Goal: Navigation & Orientation: Find specific page/section

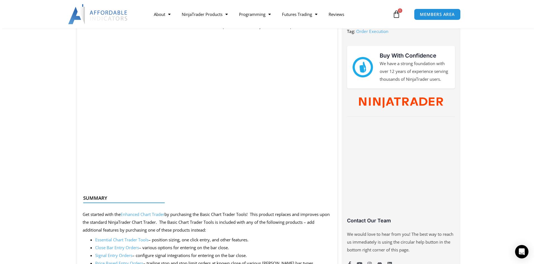
scroll to position [307, 0]
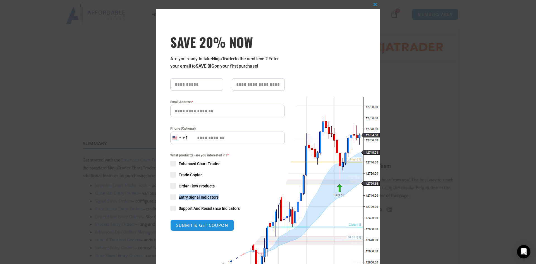
drag, startPoint x: 321, startPoint y: 183, endPoint x: 256, endPoint y: 191, distance: 65.0
click at [256, 191] on div "Close this module SAVE 20% NOW Are you ready to take NinjaTrader to the next le…" at bounding box center [267, 149] width 223 height 280
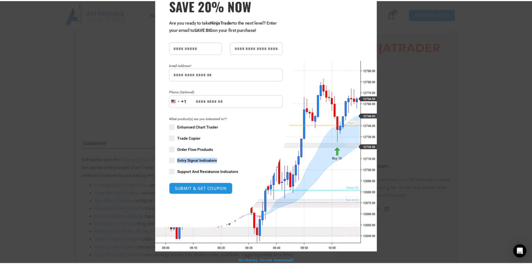
scroll to position [0, 0]
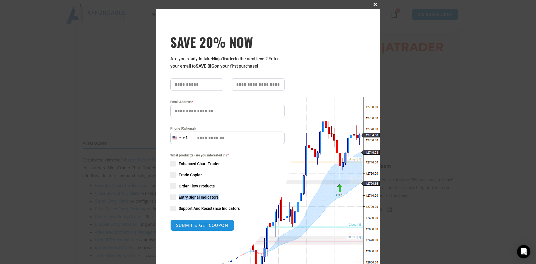
click at [371, 4] on span at bounding box center [375, 4] width 9 height 3
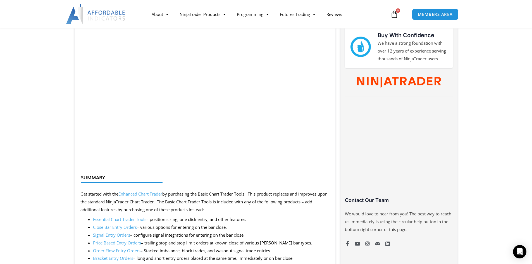
scroll to position [279, 0]
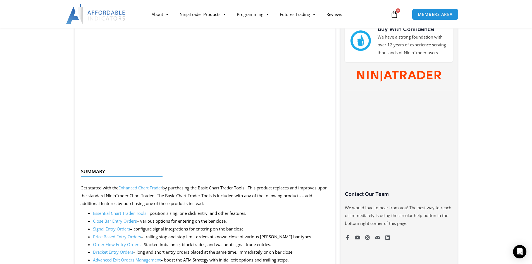
click at [148, 187] on div at bounding box center [203, 180] width 244 height 13
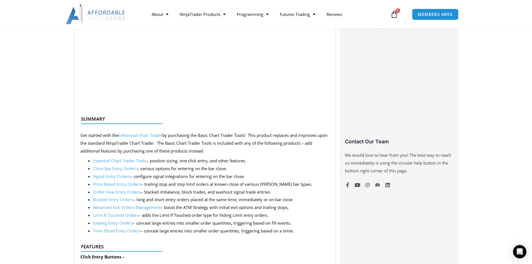
scroll to position [335, 0]
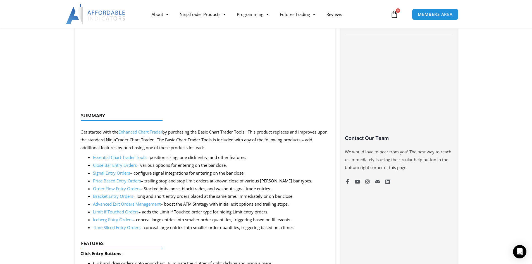
click at [120, 158] on link "Essential Chart Trader Tools" at bounding box center [119, 157] width 53 height 6
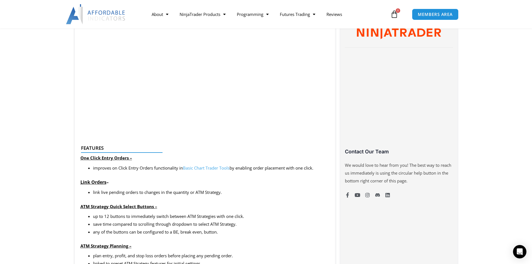
scroll to position [335, 0]
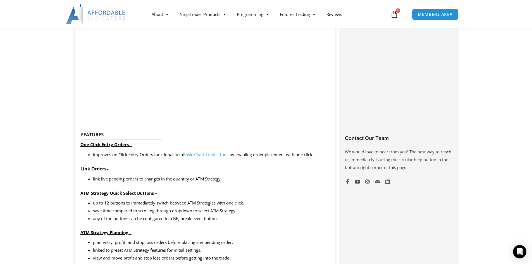
click at [216, 155] on link "Basic Chart Trader Tools" at bounding box center [206, 155] width 47 height 6
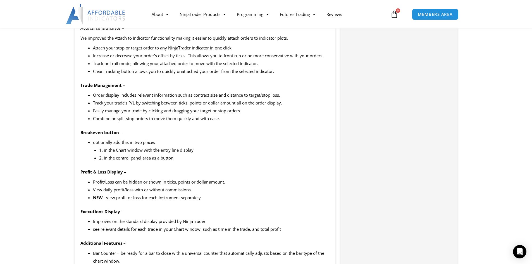
scroll to position [642, 0]
